Goal: Use online tool/utility: Use online tool/utility

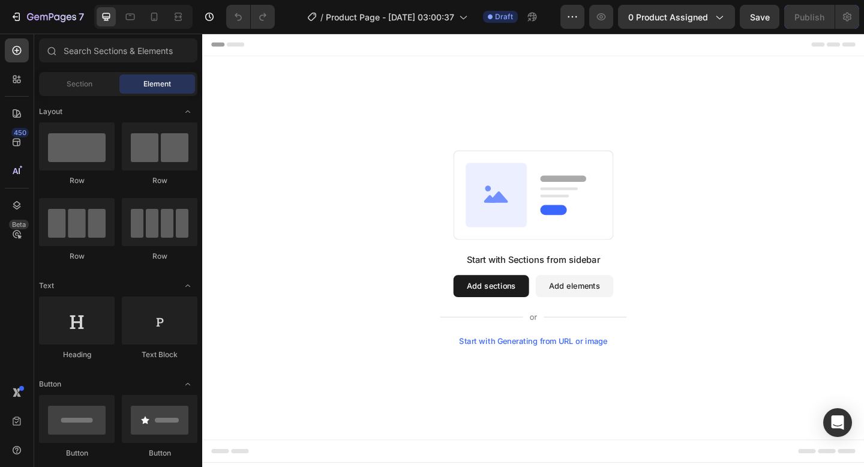
click at [568, 368] on div "Start with Generating from URL or image" at bounding box center [562, 369] width 161 height 10
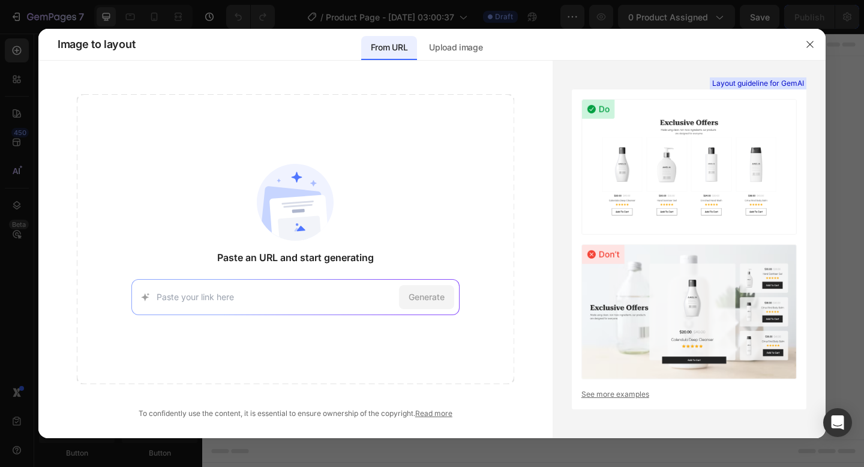
type input "[URL][DOMAIN_NAME]"
click at [425, 299] on span "Generate" at bounding box center [427, 296] width 36 height 13
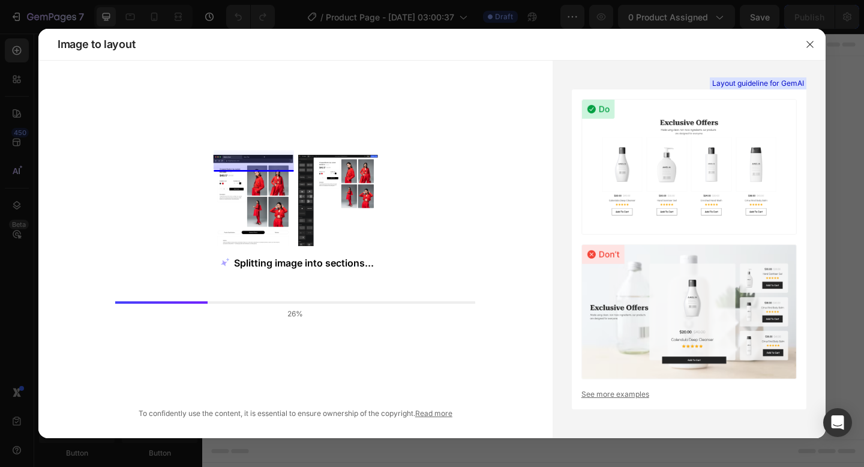
click at [432, 412] on link "Read more" at bounding box center [433, 413] width 37 height 9
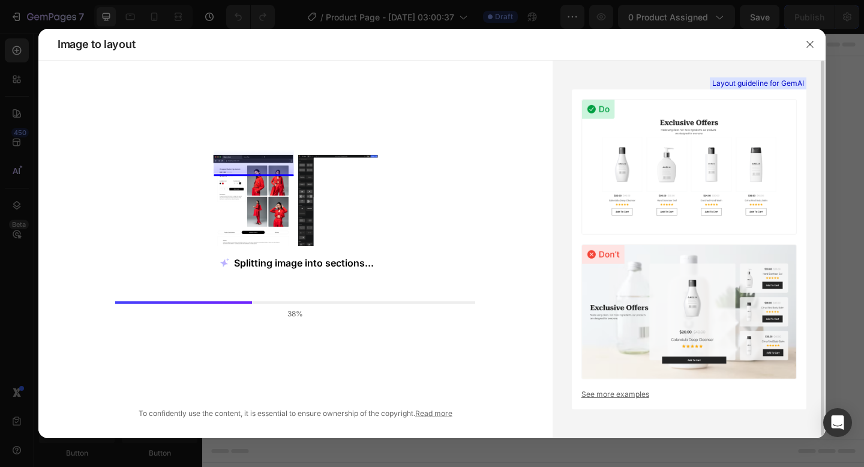
scroll to position [2, 0]
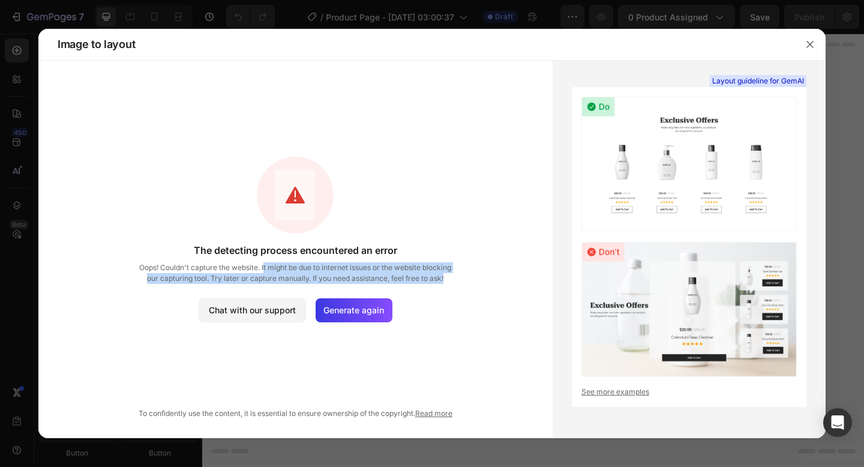
drag, startPoint x: 264, startPoint y: 269, endPoint x: 456, endPoint y: 275, distance: 191.5
click at [456, 275] on div "The detecting process encountered an error Oops! Couldn't capture the website. …" at bounding box center [296, 239] width 438 height 290
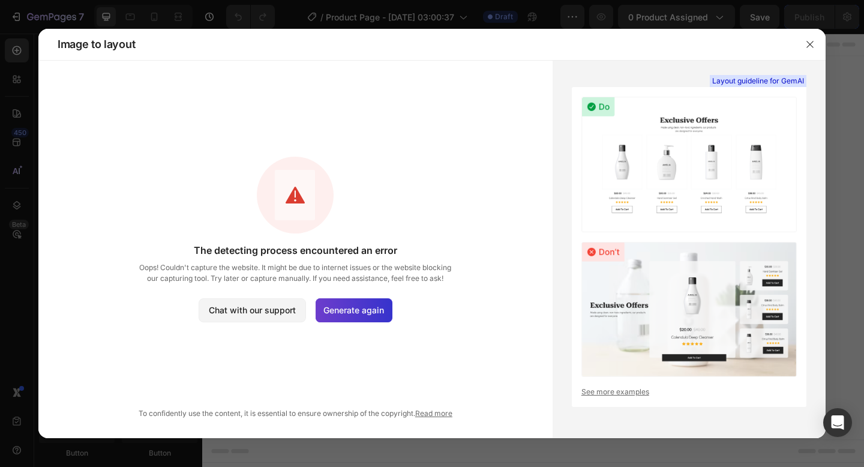
click at [366, 307] on span "Generate again" at bounding box center [353, 310] width 61 height 13
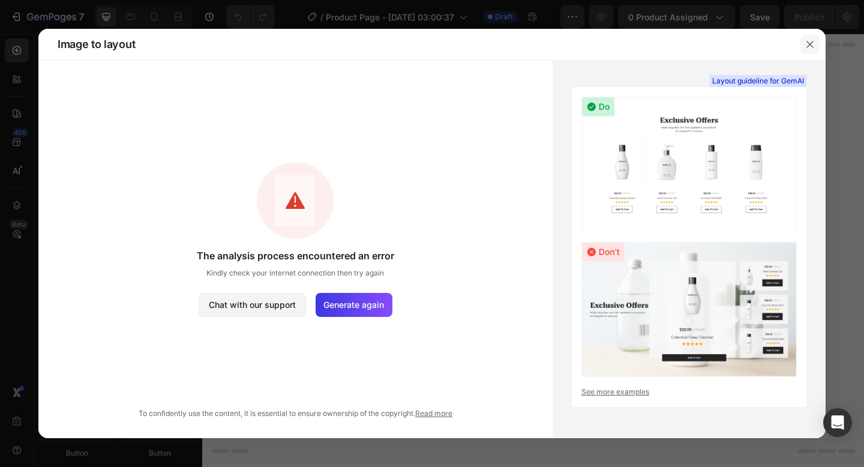
click at [808, 41] on icon "button" at bounding box center [810, 45] width 10 height 10
